Goal: Information Seeking & Learning: Find specific fact

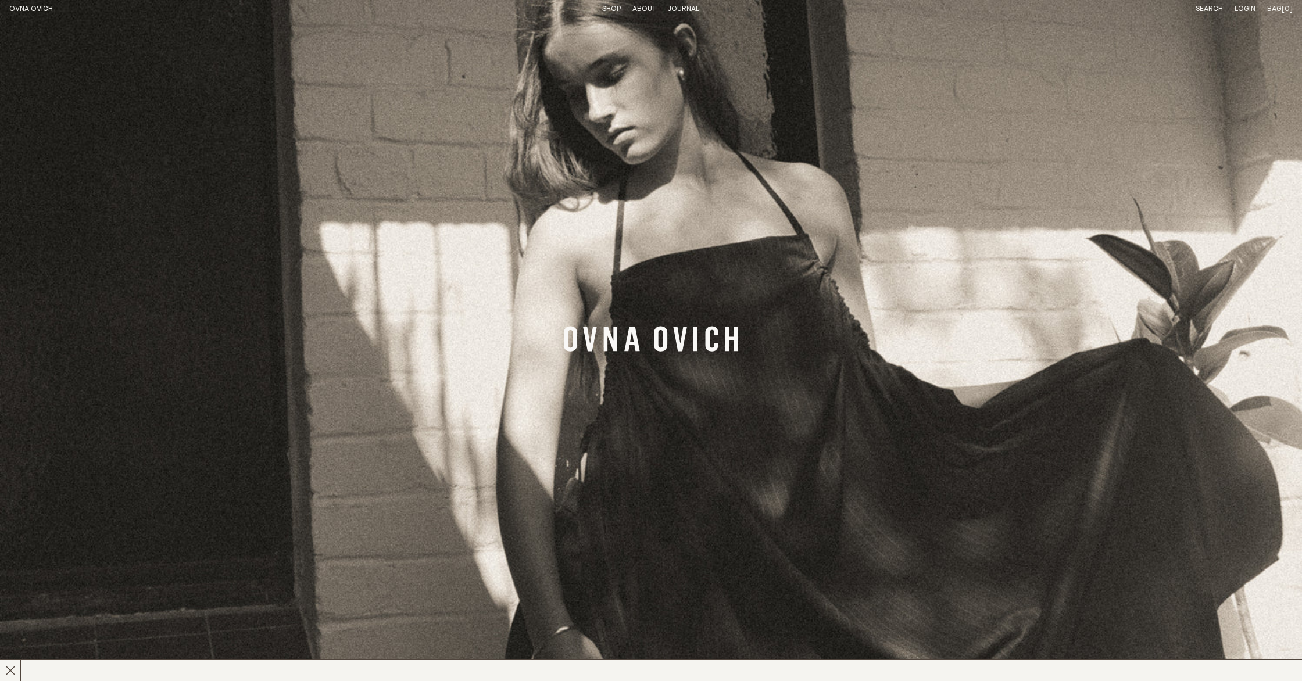
click at [1208, 6] on link "Search" at bounding box center [1209, 9] width 27 height 8
click at [1202, 12] on link "Search" at bounding box center [1209, 9] width 27 height 8
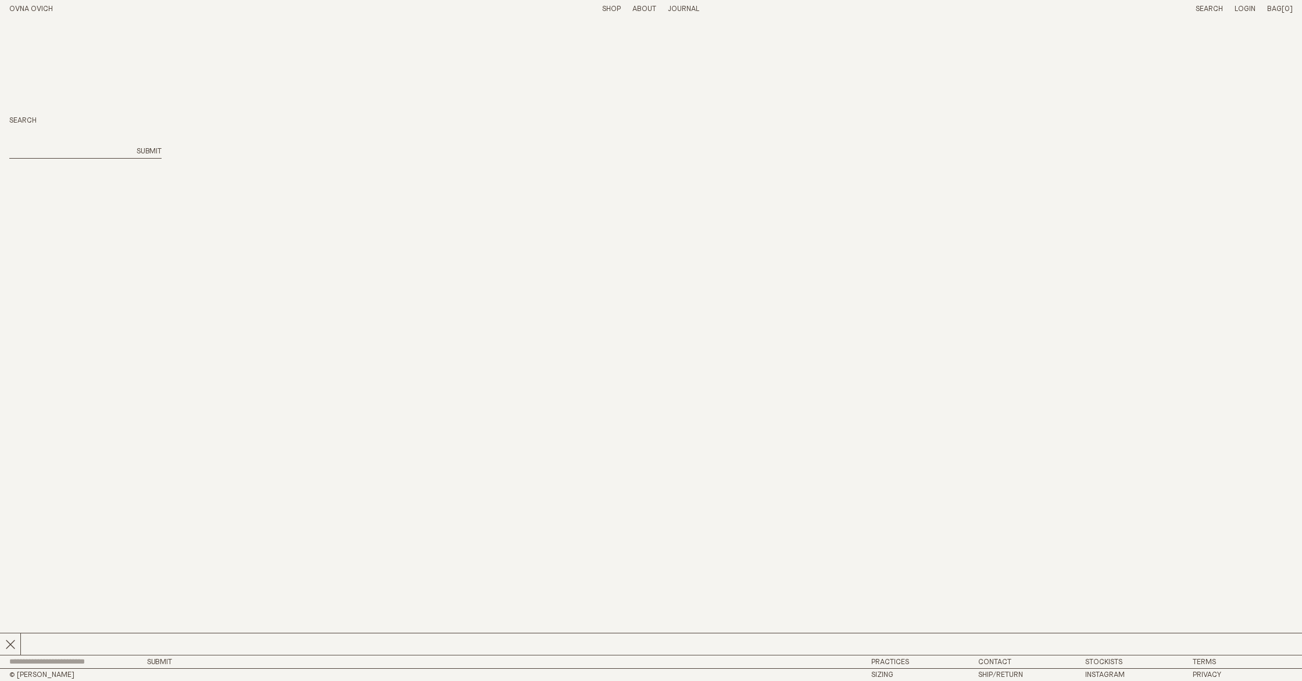
click at [33, 146] on div "Search Submit" at bounding box center [85, 137] width 152 height 42
click at [30, 156] on input "search" at bounding box center [69, 152] width 120 height 10
type input "*"
click at [155, 152] on button "Submit" at bounding box center [149, 152] width 25 height 10
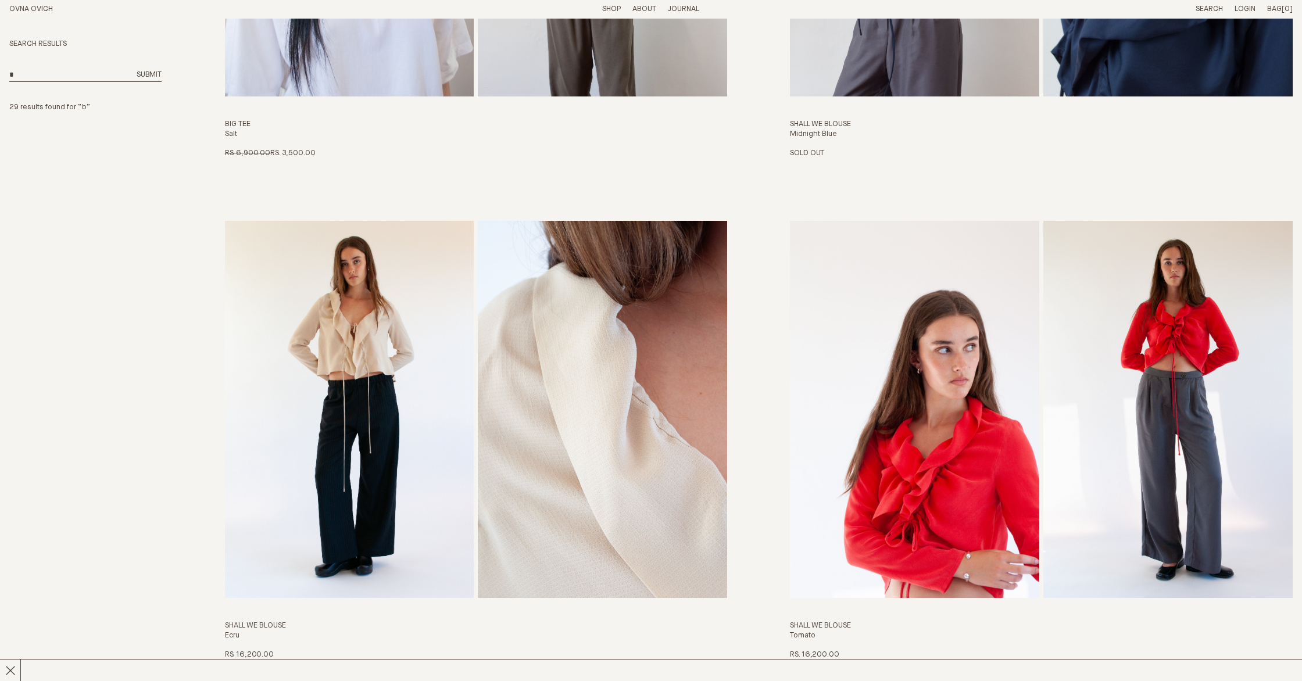
scroll to position [1400, 0]
